Goal: Information Seeking & Learning: Find specific fact

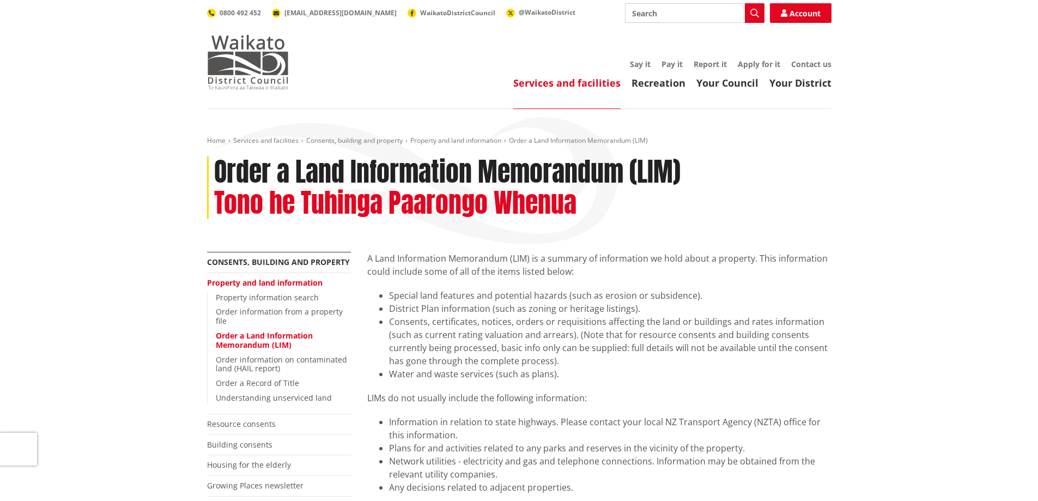
click at [253, 61] on img at bounding box center [248, 62] width 82 height 54
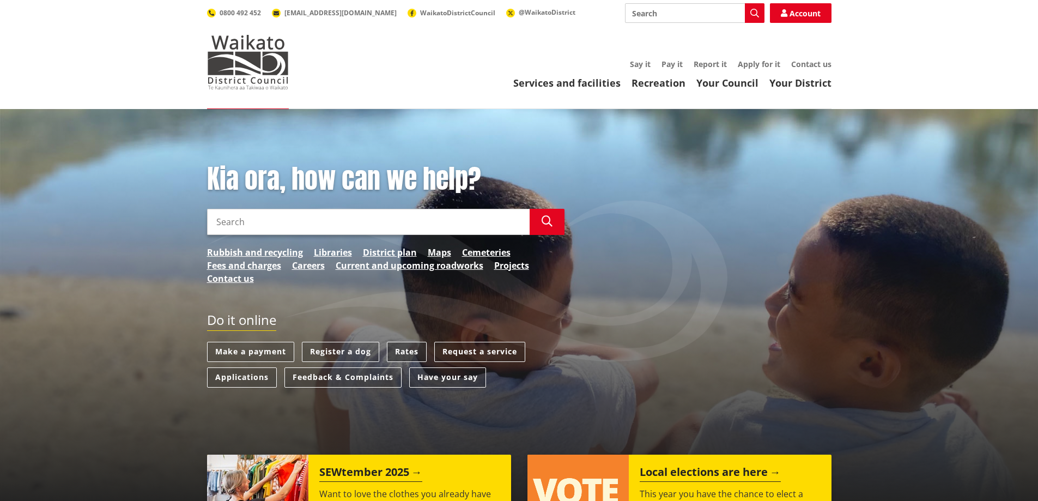
click at [413, 350] on link "Rates" at bounding box center [407, 351] width 40 height 20
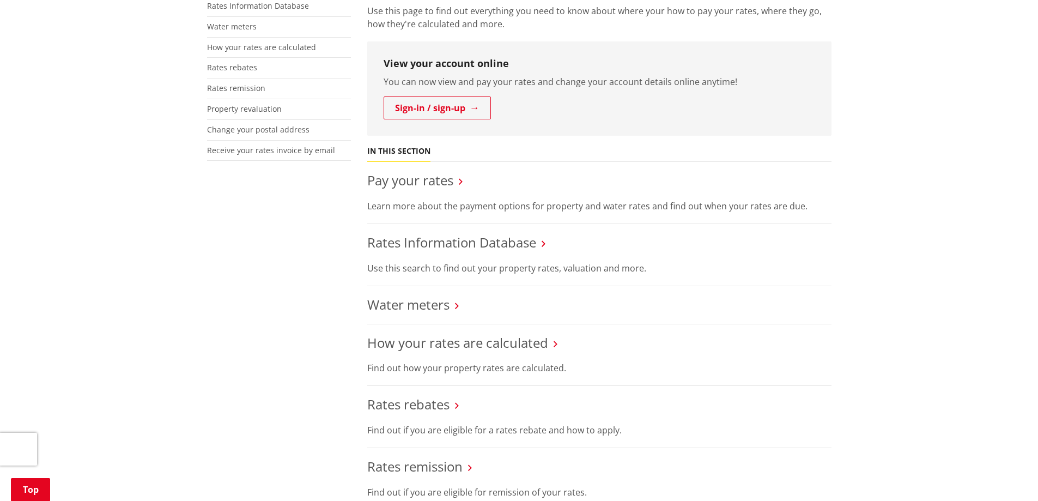
scroll to position [327, 0]
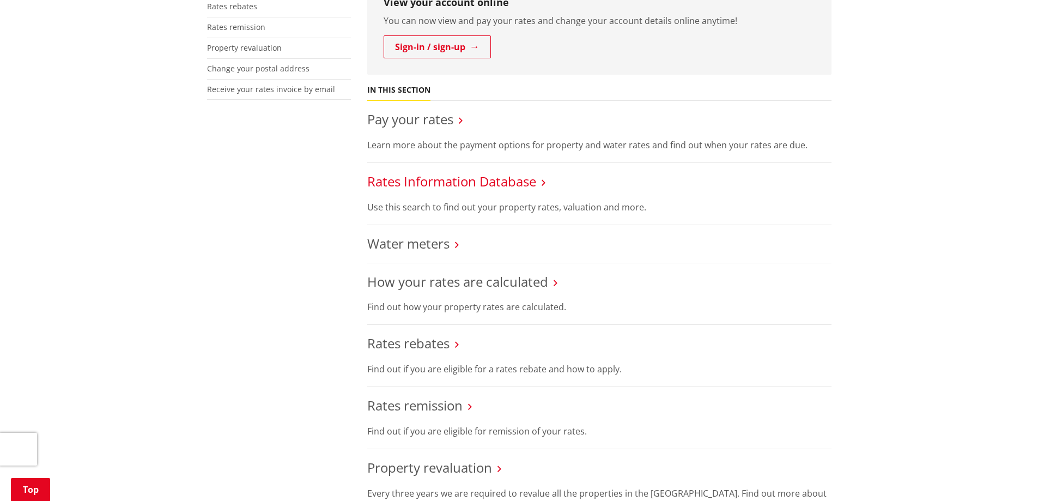
click at [496, 181] on link "Rates Information Database" at bounding box center [451, 181] width 169 height 18
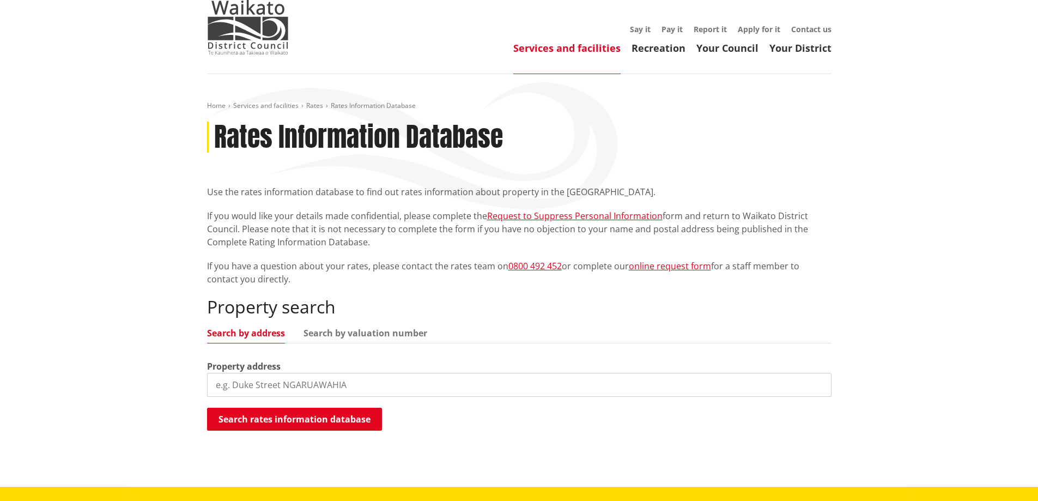
scroll to position [54, 0]
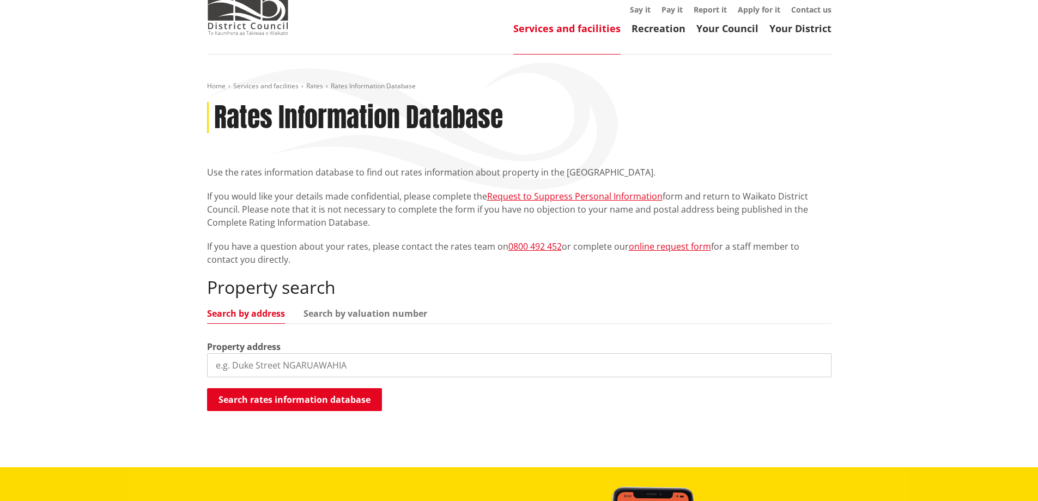
click at [259, 362] on input "search" at bounding box center [519, 365] width 624 height 24
click at [338, 379] on div "Property search Search by address Search by valuation number Property address […" at bounding box center [519, 344] width 624 height 135
click at [331, 393] on button "Search rates information database" at bounding box center [294, 399] width 175 height 23
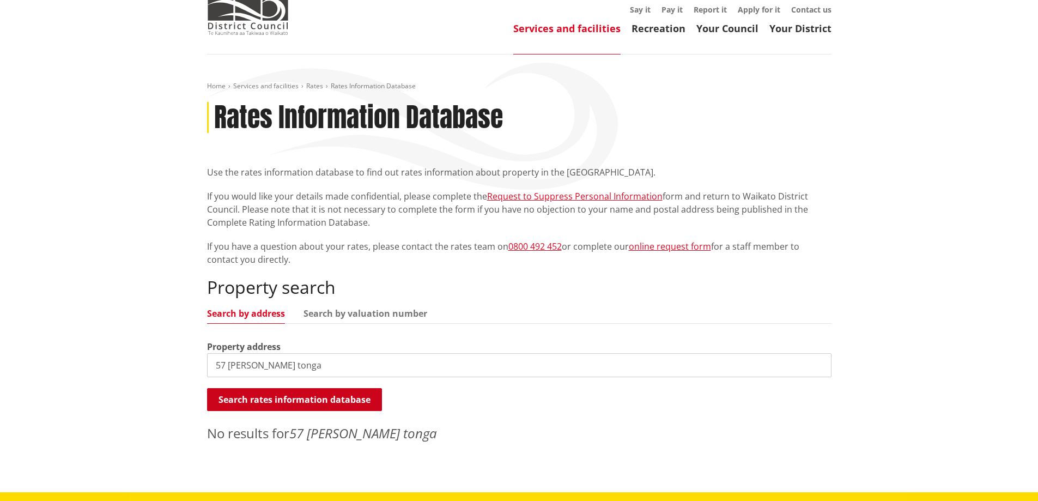
scroll to position [218, 0]
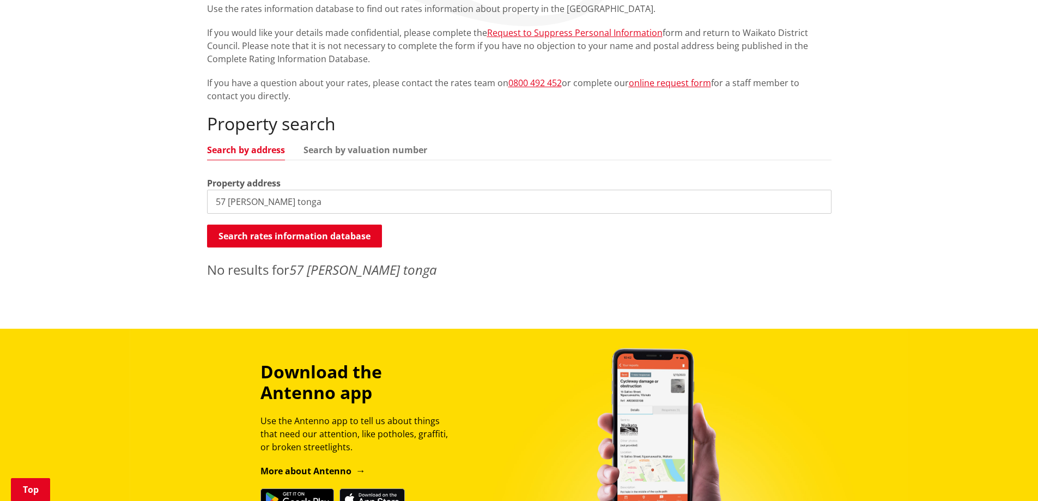
click at [356, 196] on input "57 Thompson tonga" at bounding box center [519, 202] width 624 height 24
drag, startPoint x: 273, startPoint y: 203, endPoint x: 443, endPoint y: 184, distance: 170.9
click at [433, 185] on div "Property address 57 Thompson tonga" at bounding box center [519, 194] width 624 height 37
type input "57 Thompson"
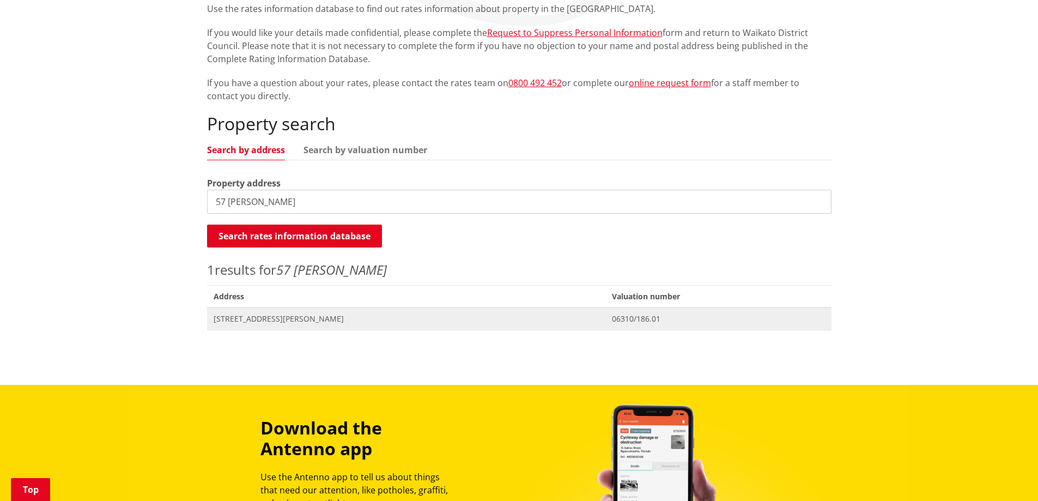
click at [297, 318] on span "[STREET_ADDRESS][PERSON_NAME]" at bounding box center [407, 318] width 386 height 11
